Goal: Book appointment/travel/reservation

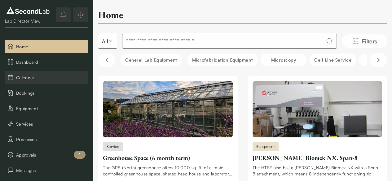
click at [37, 78] on span "Calendar" at bounding box center [50, 77] width 69 height 7
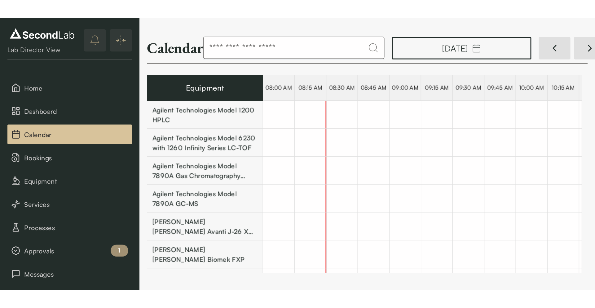
scroll to position [0, 12092]
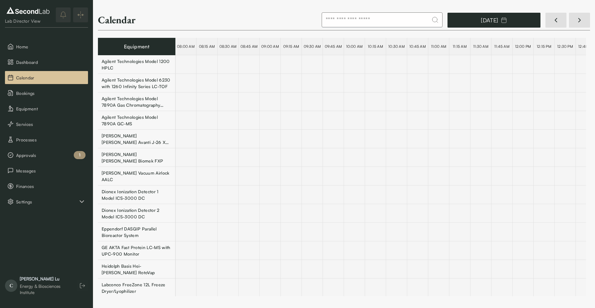
click at [396, 18] on icon "button" at bounding box center [504, 20] width 6 height 6
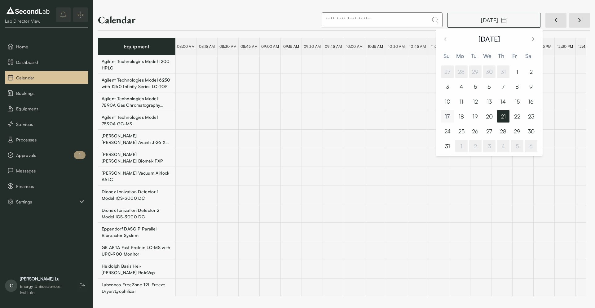
click at [396, 112] on button "17" at bounding box center [447, 116] width 12 height 12
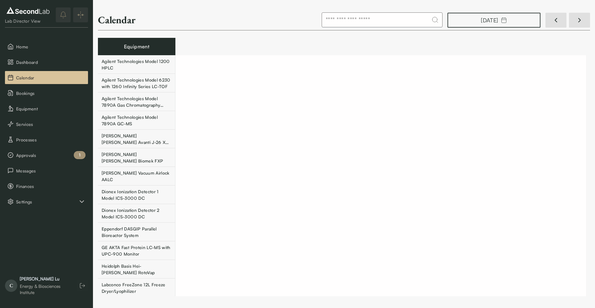
scroll to position [0, 11376]
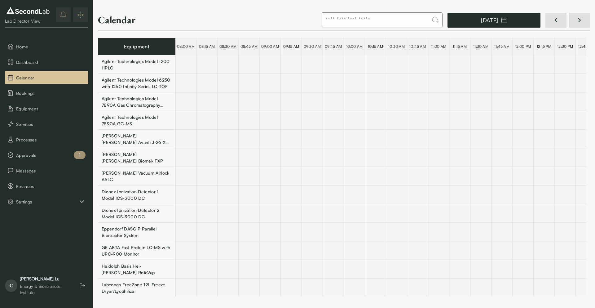
click at [396, 25] on button "August 17, 2025" at bounding box center [493, 20] width 93 height 15
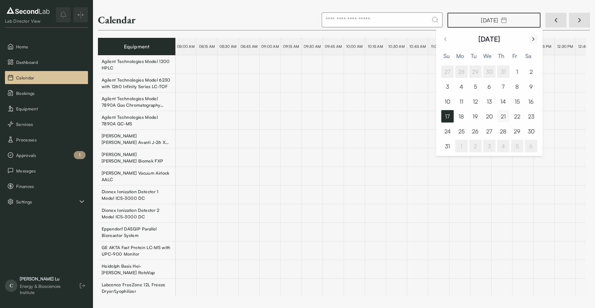
click at [396, 41] on icon "Go to next month" at bounding box center [533, 38] width 6 height 7
click at [396, 40] on icon "Go to previous month" at bounding box center [446, 38] width 2 height 3
click at [396, 117] on button "22" at bounding box center [517, 116] width 12 height 12
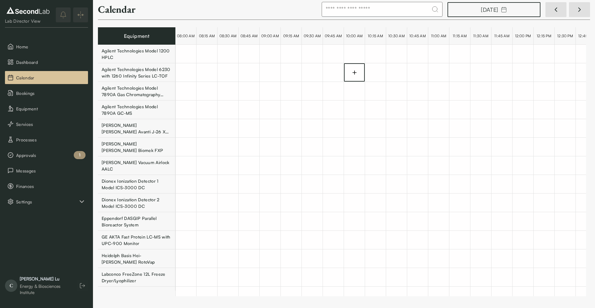
click at [353, 76] on div at bounding box center [354, 72] width 20 height 17
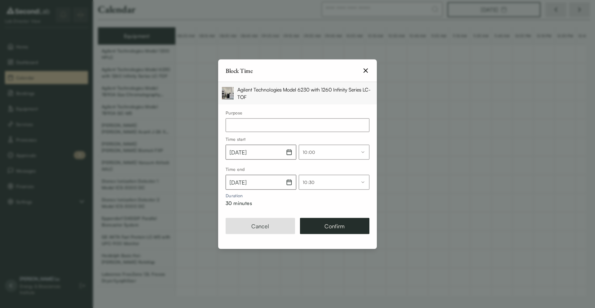
click at [328, 179] on body "SKIP TO CONTENT Lab Director View Home Dashboard Calendar Bookings Equipment Se…" at bounding box center [297, 148] width 595 height 296
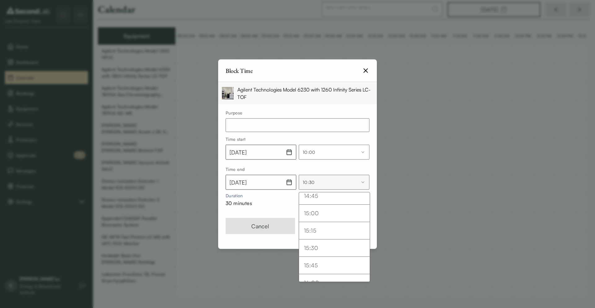
scroll to position [1214, 0]
select select "****"
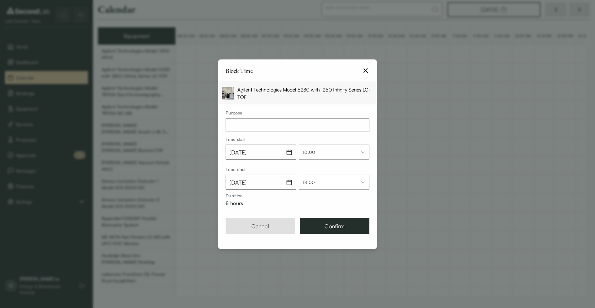
click at [269, 127] on input "text" at bounding box center [298, 125] width 144 height 14
drag, startPoint x: 269, startPoint y: 127, endPoint x: 159, endPoint y: 119, distance: 110.3
click at [159, 119] on body "SKIP TO CONTENT Lab Director View Home Dashboard Calendar Bookings Equipment Se…" at bounding box center [297, 148] width 595 height 296
type input "**********"
click at [317, 181] on div "Cancel Confirm" at bounding box center [297, 229] width 159 height 38
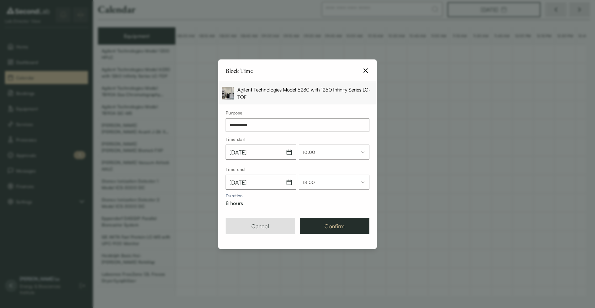
click at [332, 181] on button "Confirm" at bounding box center [334, 225] width 69 height 16
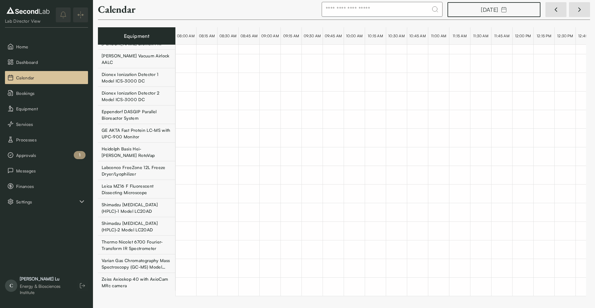
scroll to position [107, 0]
click at [158, 181] on div "Shimadzu High Performance Liquid Chromatography (HPLC)-1 Model LC20AD" at bounding box center [137, 207] width 70 height 13
click at [157, 181] on div "Shimadzu High Performance Liquid Chromatography (HPLC)-2 Model LC20AD" at bounding box center [137, 226] width 70 height 13
click at [153, 181] on div "Shimadzu High Performance Liquid Chromatography (HPLC)-1 Model LC20AD" at bounding box center [137, 207] width 70 height 13
drag, startPoint x: 175, startPoint y: 210, endPoint x: 183, endPoint y: 209, distance: 8.1
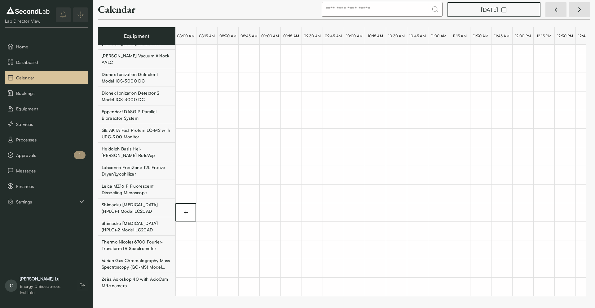
click at [183, 181] on icon at bounding box center [186, 212] width 6 height 6
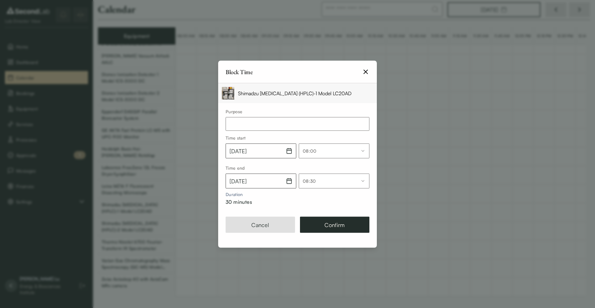
click at [242, 124] on input "text" at bounding box center [298, 124] width 144 height 14
paste input "**********"
type input "**********"
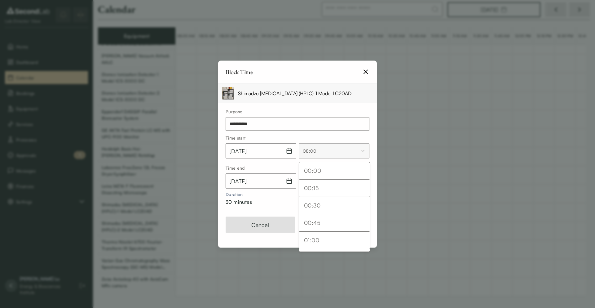
click at [320, 154] on body "SKIP TO CONTENT Lab Director View Home Dashboard Calendar Bookings Equipment Se…" at bounding box center [297, 148] width 595 height 296
select select "***"
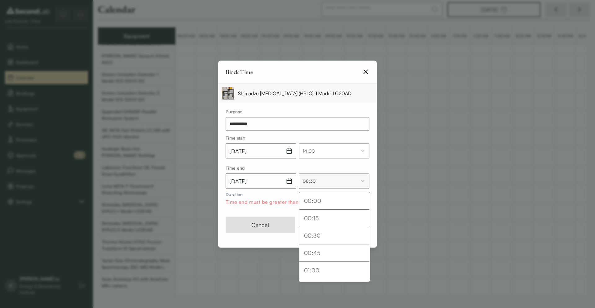
click at [329, 181] on body "SKIP TO CONTENT Lab Director View Home Dashboard Calendar Bookings Equipment Se…" at bounding box center [297, 148] width 595 height 296
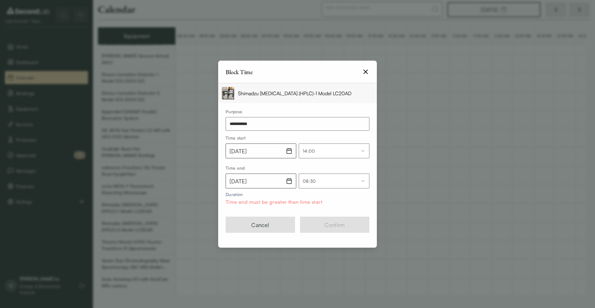
click at [273, 181] on body "SKIP TO CONTENT Lab Director View Home Dashboard Calendar Bookings Equipment Se…" at bounding box center [297, 148] width 595 height 296
click at [288, 181] on icon "button" at bounding box center [289, 181] width 6 height 6
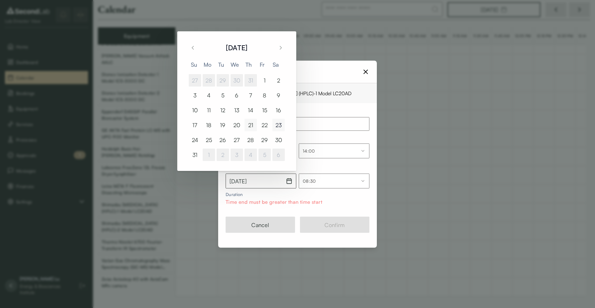
click at [278, 129] on button "23" at bounding box center [278, 125] width 12 height 12
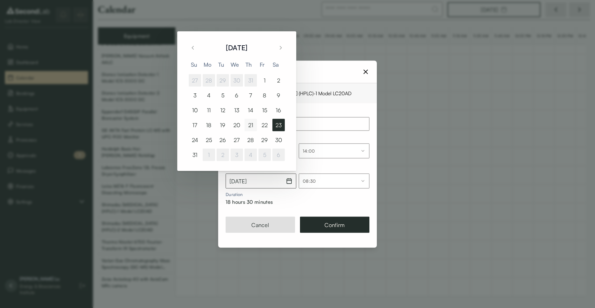
click at [330, 181] on body "SKIP TO CONTENT Lab Director View Home Dashboard Calendar Bookings Equipment Se…" at bounding box center [297, 148] width 595 height 296
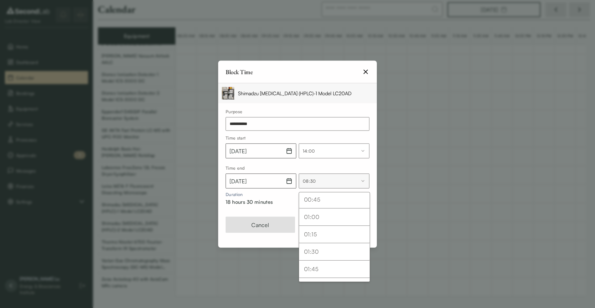
scroll to position [0, 0]
select select "*"
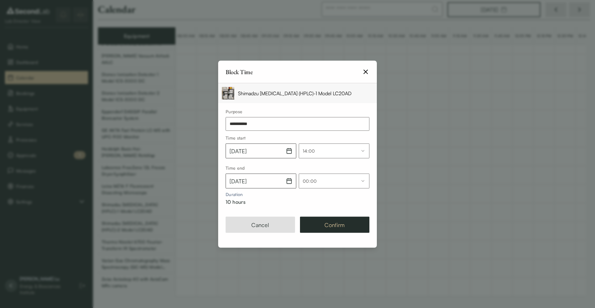
click at [326, 181] on button "Confirm" at bounding box center [334, 224] width 69 height 16
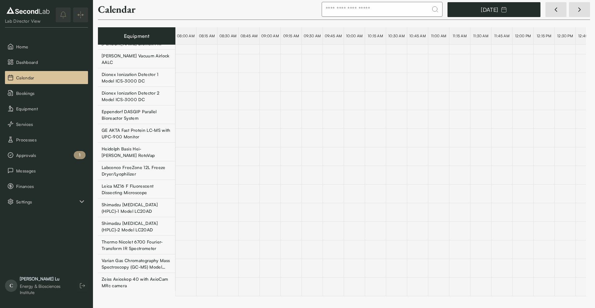
click at [396, 12] on rect "button" at bounding box center [503, 9] width 5 height 5
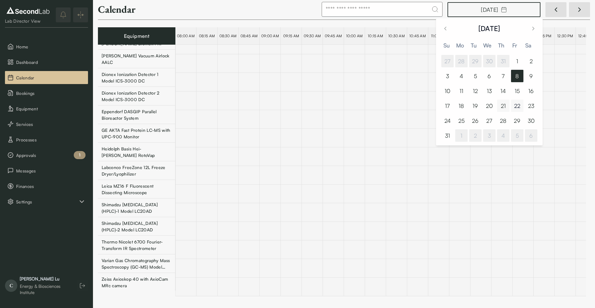
click at [396, 109] on button "22" at bounding box center [517, 105] width 12 height 12
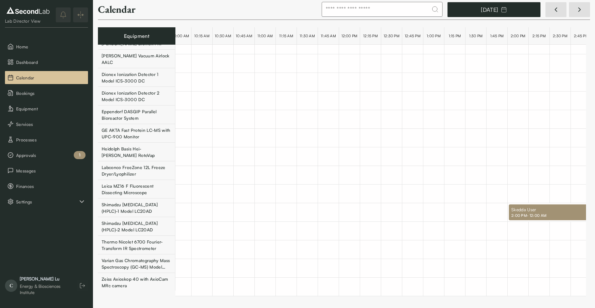
click at [396, 12] on button "August 22, 2025" at bounding box center [493, 9] width 93 height 15
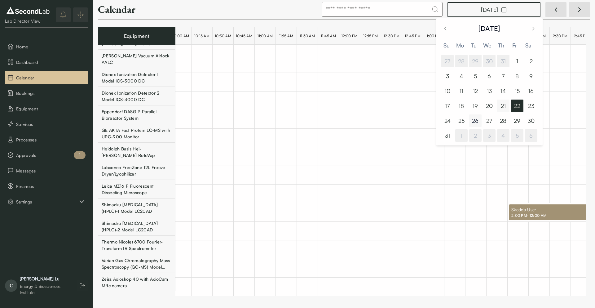
click at [396, 121] on button "26" at bounding box center [475, 120] width 12 height 12
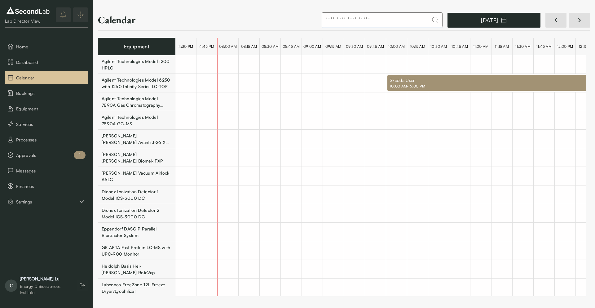
click at [396, 20] on icon "button" at bounding box center [504, 20] width 6 height 6
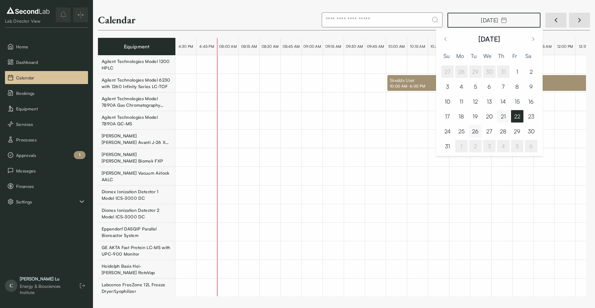
click at [396, 131] on button "26" at bounding box center [475, 131] width 12 height 12
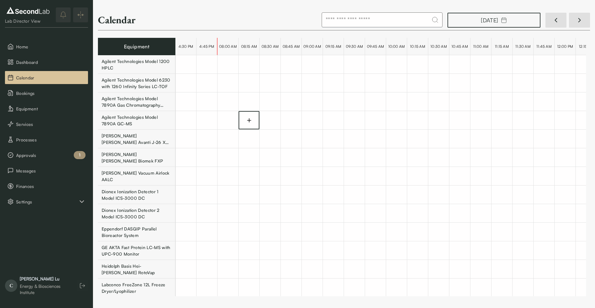
click at [242, 119] on div at bounding box center [249, 120] width 20 height 17
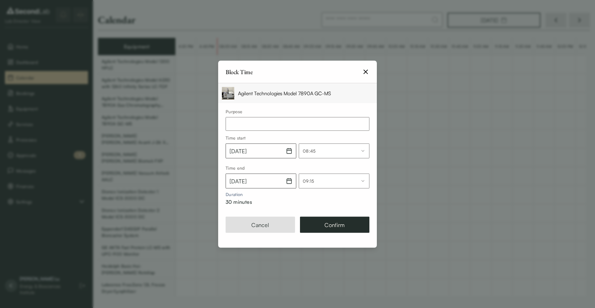
click at [366, 75] on div "Block Time" at bounding box center [297, 71] width 159 height 23
click at [370, 72] on div "Block Time" at bounding box center [297, 71] width 159 height 23
click at [369, 73] on icon "button" at bounding box center [365, 71] width 7 height 7
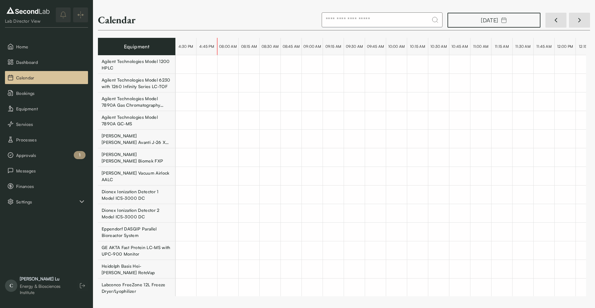
click at [148, 106] on div "Agilent Technologies Model 7890A Gas Chromatography Flame Ionization Detector" at bounding box center [137, 101] width 70 height 13
drag, startPoint x: 176, startPoint y: 119, endPoint x: 182, endPoint y: 120, distance: 5.4
click at [182, 120] on div at bounding box center [186, 120] width 20 height 17
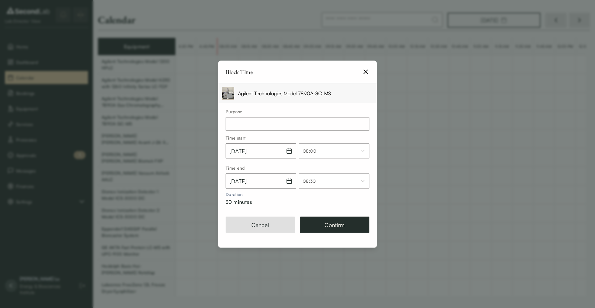
click at [257, 126] on input "text" at bounding box center [298, 124] width 144 height 14
paste input "**********"
type input "**********"
click at [318, 152] on body "SKIP TO CONTENT Lab Director View Home Dashboard Calendar Bookings Equipment Se…" at bounding box center [297, 148] width 595 height 296
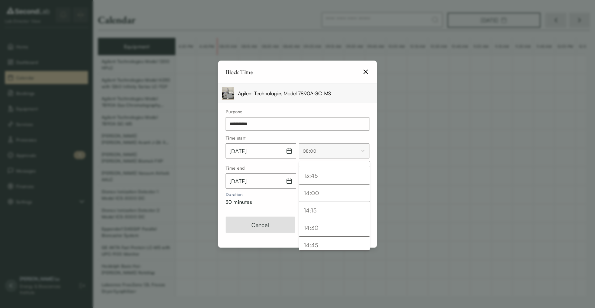
select select "***"
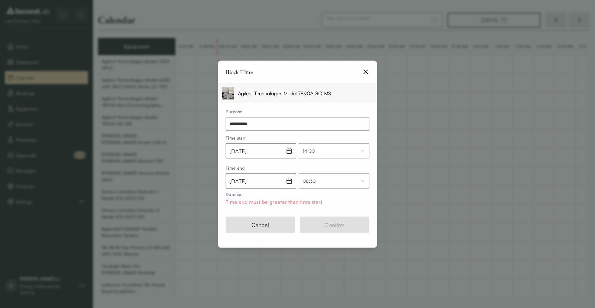
click at [333, 181] on body "SKIP TO CONTENT Lab Director View Home Dashboard Calendar Bookings Equipment Se…" at bounding box center [297, 148] width 595 height 296
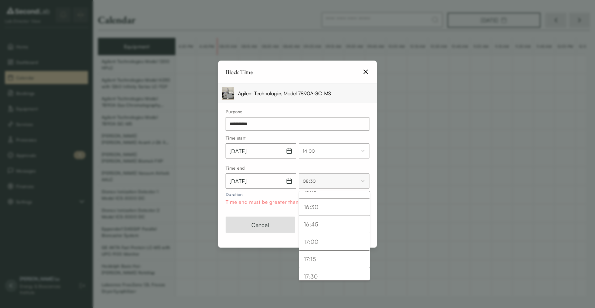
select select "****"
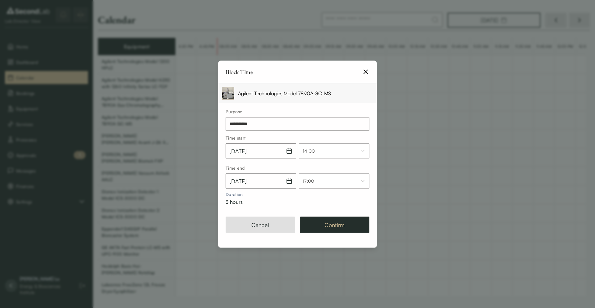
click at [329, 181] on button "Confirm" at bounding box center [334, 224] width 69 height 16
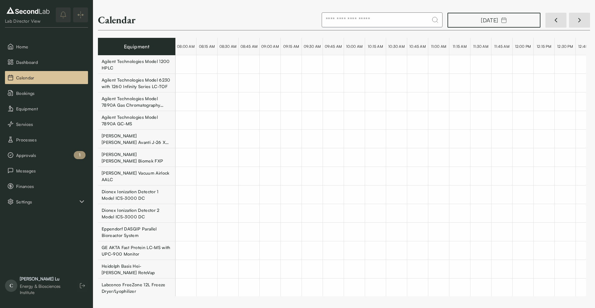
click at [396, 25] on input at bounding box center [382, 19] width 121 height 15
click at [396, 19] on button "August 26, 2025" at bounding box center [493, 20] width 93 height 15
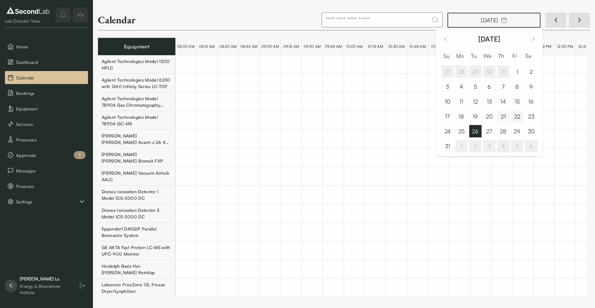
click at [396, 117] on button "22" at bounding box center [517, 116] width 12 height 12
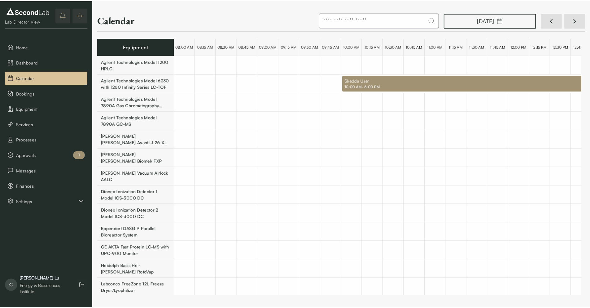
scroll to position [0, 11355]
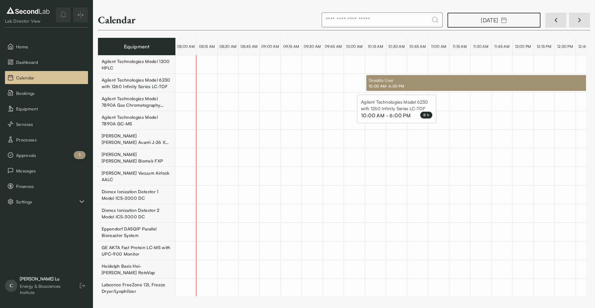
drag, startPoint x: 393, startPoint y: 82, endPoint x: 396, endPoint y: 92, distance: 10.0
click at [396, 92] on button "button" at bounding box center [396, 83] width 21 height 18
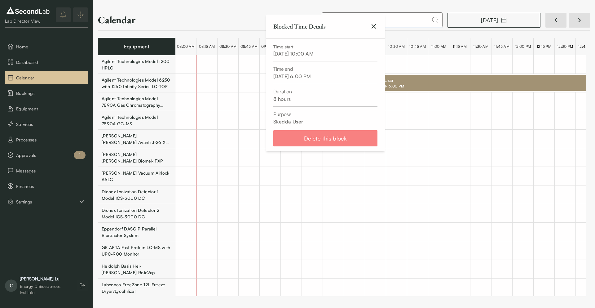
click at [165, 84] on div "Agilent Technologies Model 6230 with 1260 Infinity Series LC-TOF" at bounding box center [137, 83] width 70 height 13
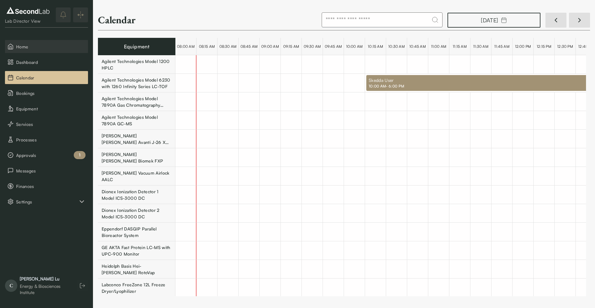
click at [16, 43] on span "Home" at bounding box center [50, 46] width 69 height 7
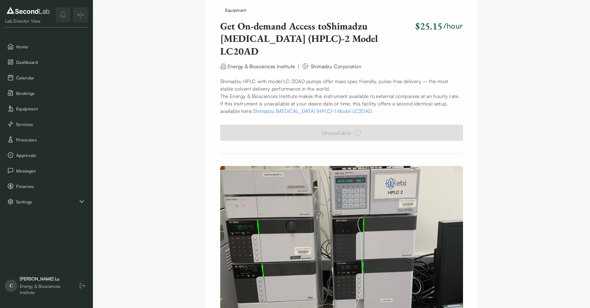
scroll to position [93, 0]
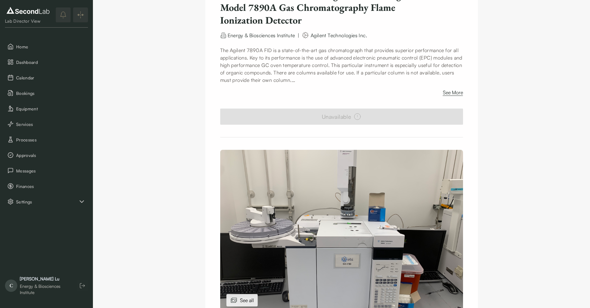
scroll to position [124, 0]
